Goal: Task Accomplishment & Management: Manage account settings

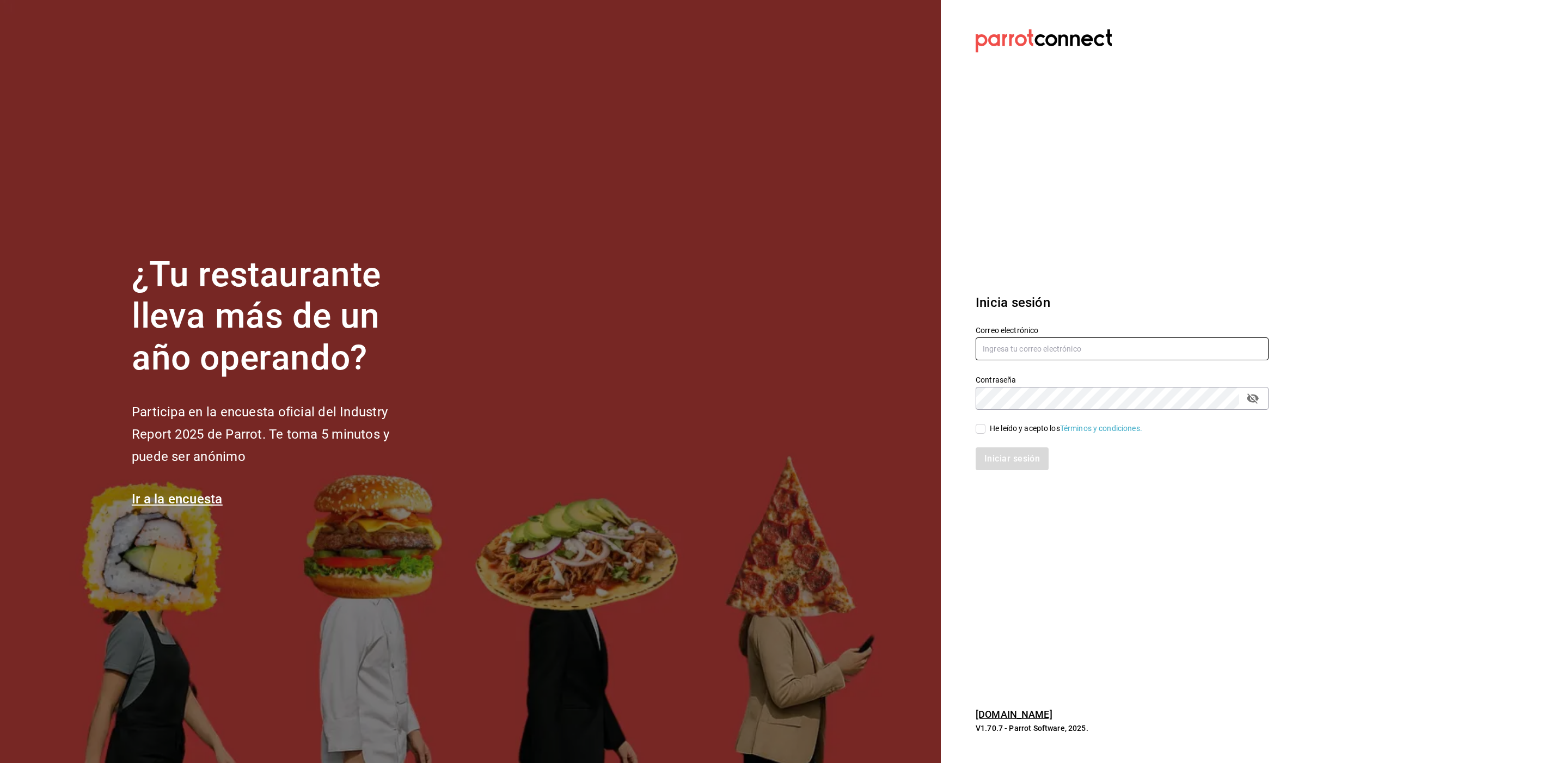
drag, startPoint x: 0, startPoint y: 0, endPoint x: 1005, endPoint y: 355, distance: 1065.9
click at [1005, 355] on input "text" at bounding box center [1122, 348] width 293 height 23
paste input "[EMAIL_ADDRESS][DOMAIN_NAME]"
type input "[EMAIL_ADDRESS][DOMAIN_NAME]"
click at [1016, 434] on div "Iniciar sesión" at bounding box center [1115, 452] width 306 height 36
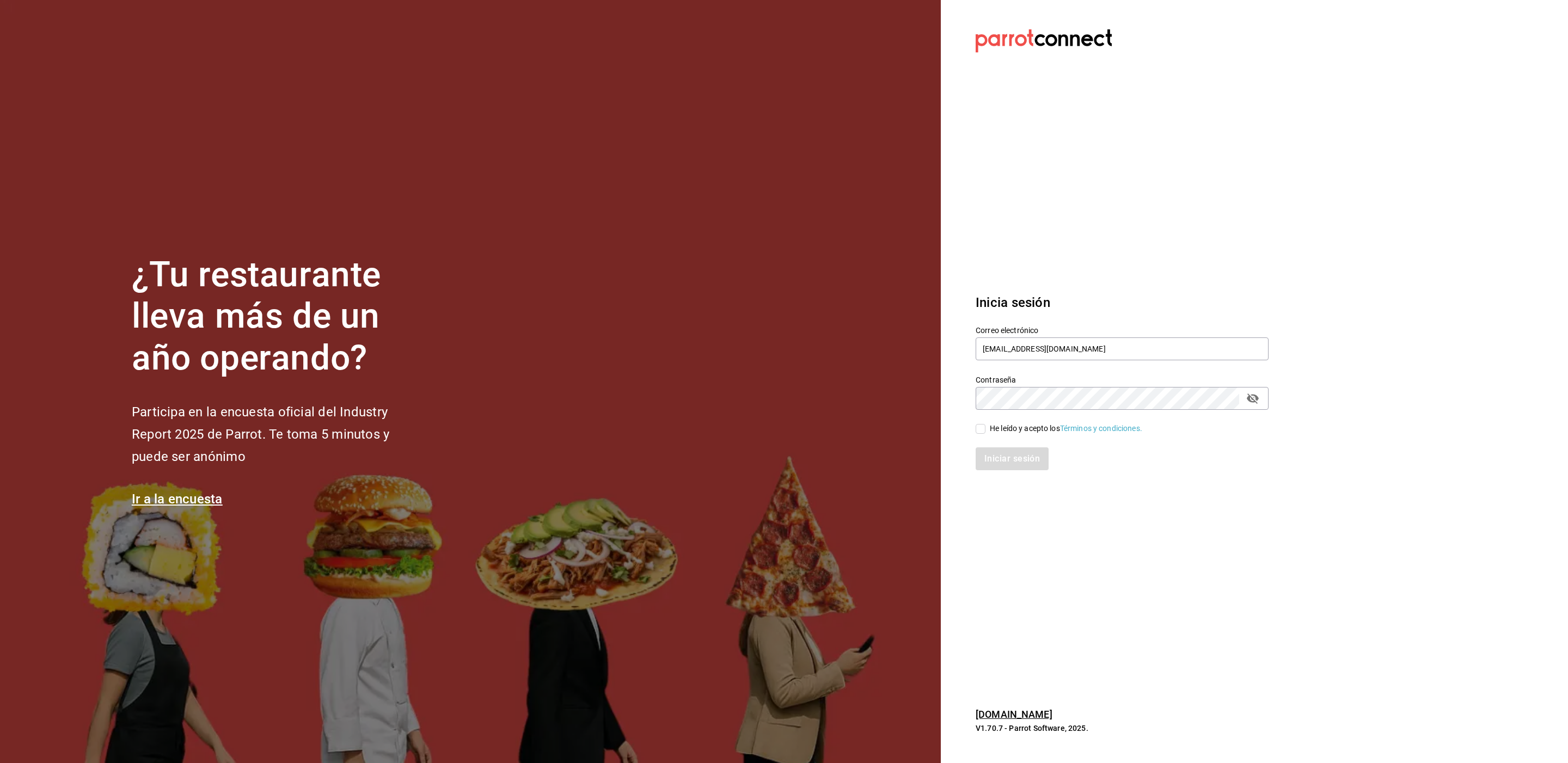
click at [1002, 431] on div "He leído y acepto los Términos y condiciones." at bounding box center [1066, 428] width 153 height 12
click at [985, 431] on input "He leído y acepto los Términos y condiciones." at bounding box center [980, 429] width 10 height 10
checkbox input "true"
click at [997, 457] on button "Iniciar sesión" at bounding box center [1012, 458] width 74 height 23
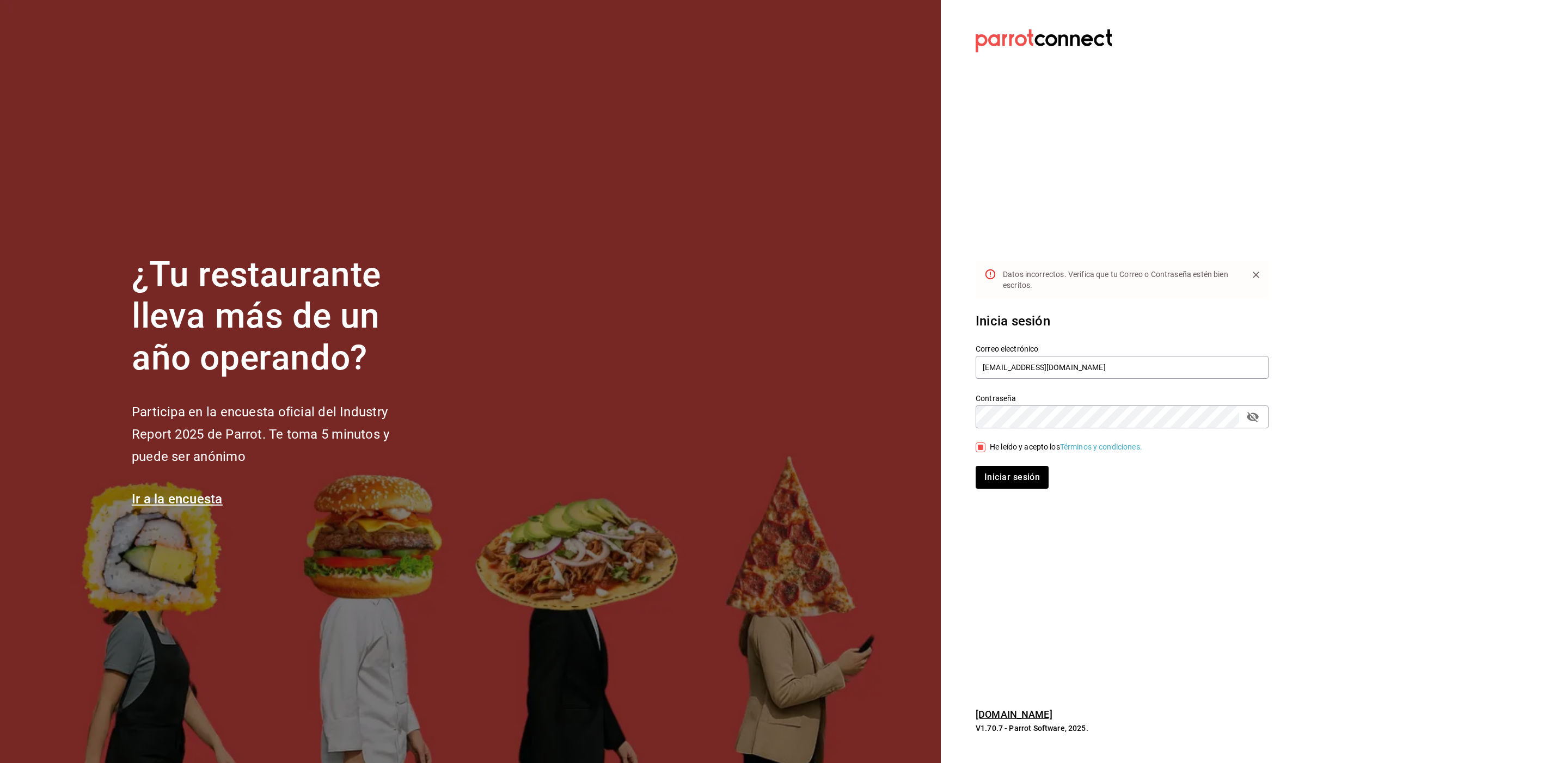
click at [1257, 275] on icon "Close" at bounding box center [1256, 275] width 11 height 11
